Goal: Transaction & Acquisition: Book appointment/travel/reservation

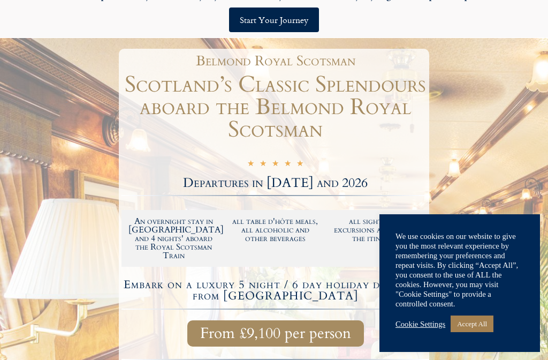
scroll to position [81, 0]
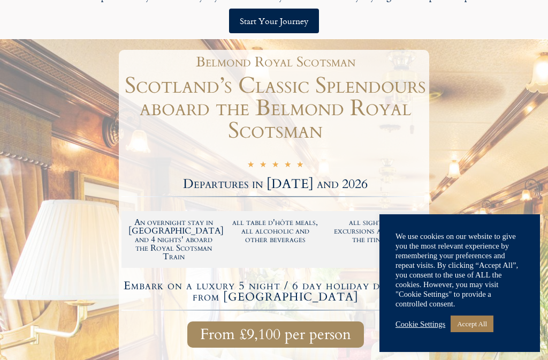
click at [489, 325] on link "Accept All" at bounding box center [472, 323] width 43 height 17
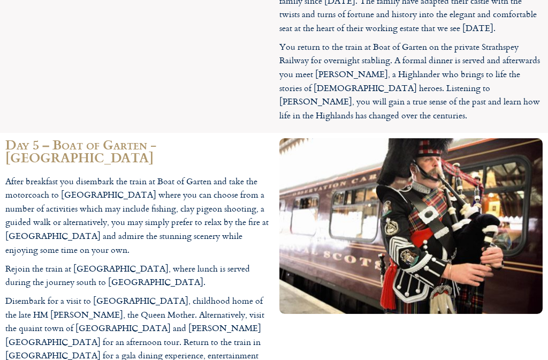
scroll to position [2233, 0]
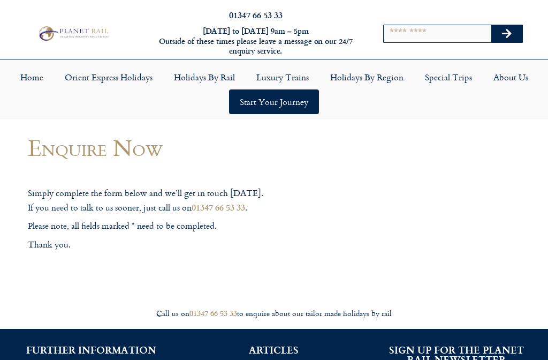
click at [516, 28] on button "Search" at bounding box center [506, 33] width 31 height 17
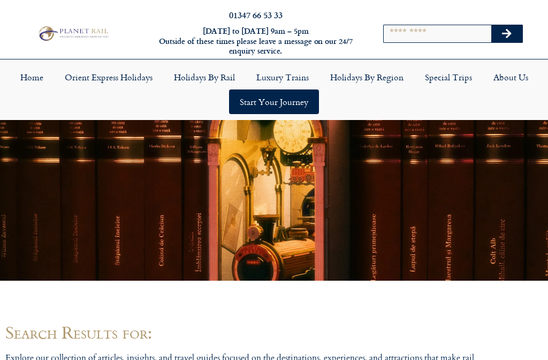
click at [219, 73] on link "Holidays by Rail" at bounding box center [204, 77] width 82 height 25
